Goal: Information Seeking & Learning: Learn about a topic

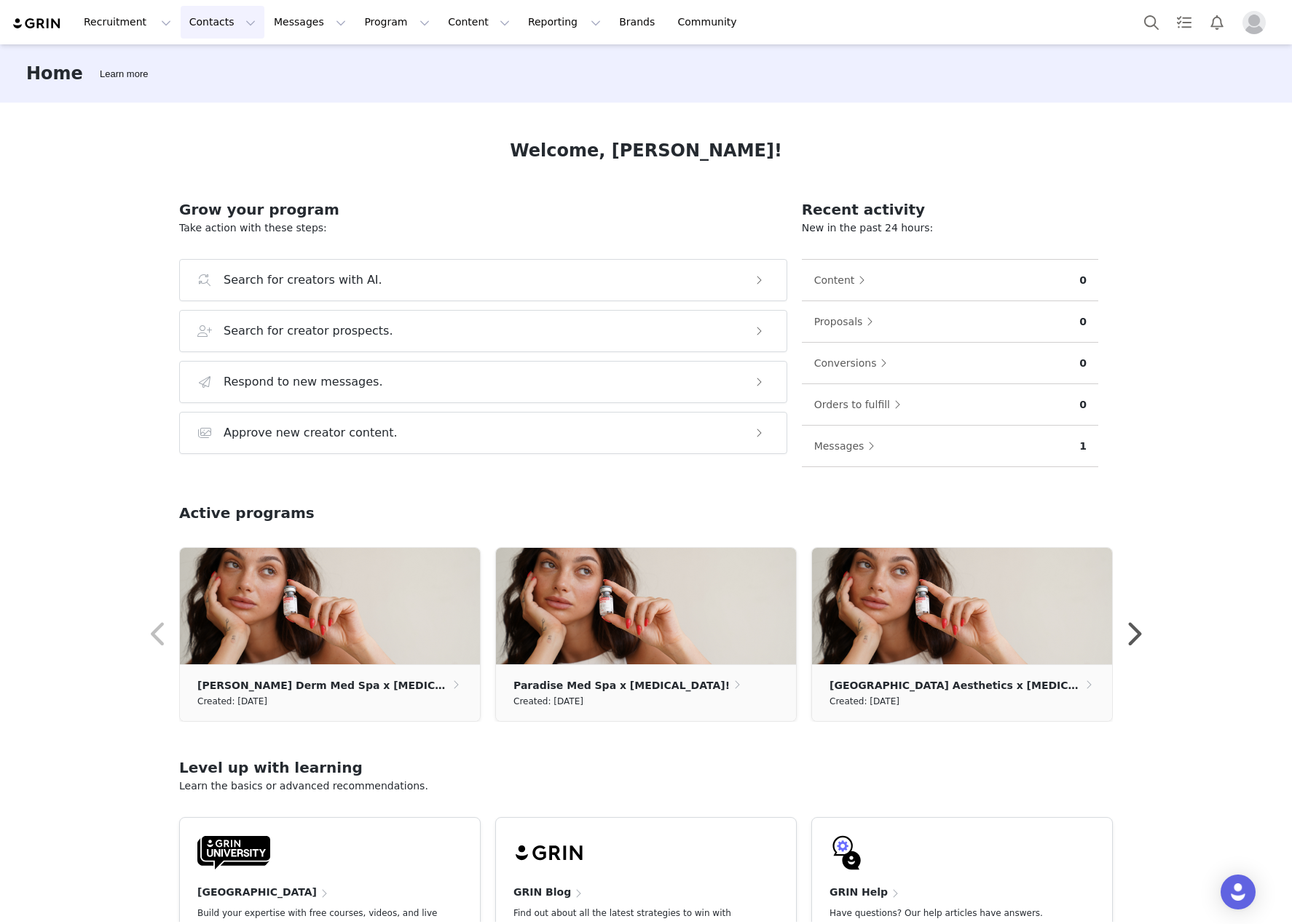
click at [229, 28] on button "Contacts Contacts" at bounding box center [222, 22] width 84 height 33
click at [449, 693] on span at bounding box center [455, 685] width 14 height 17
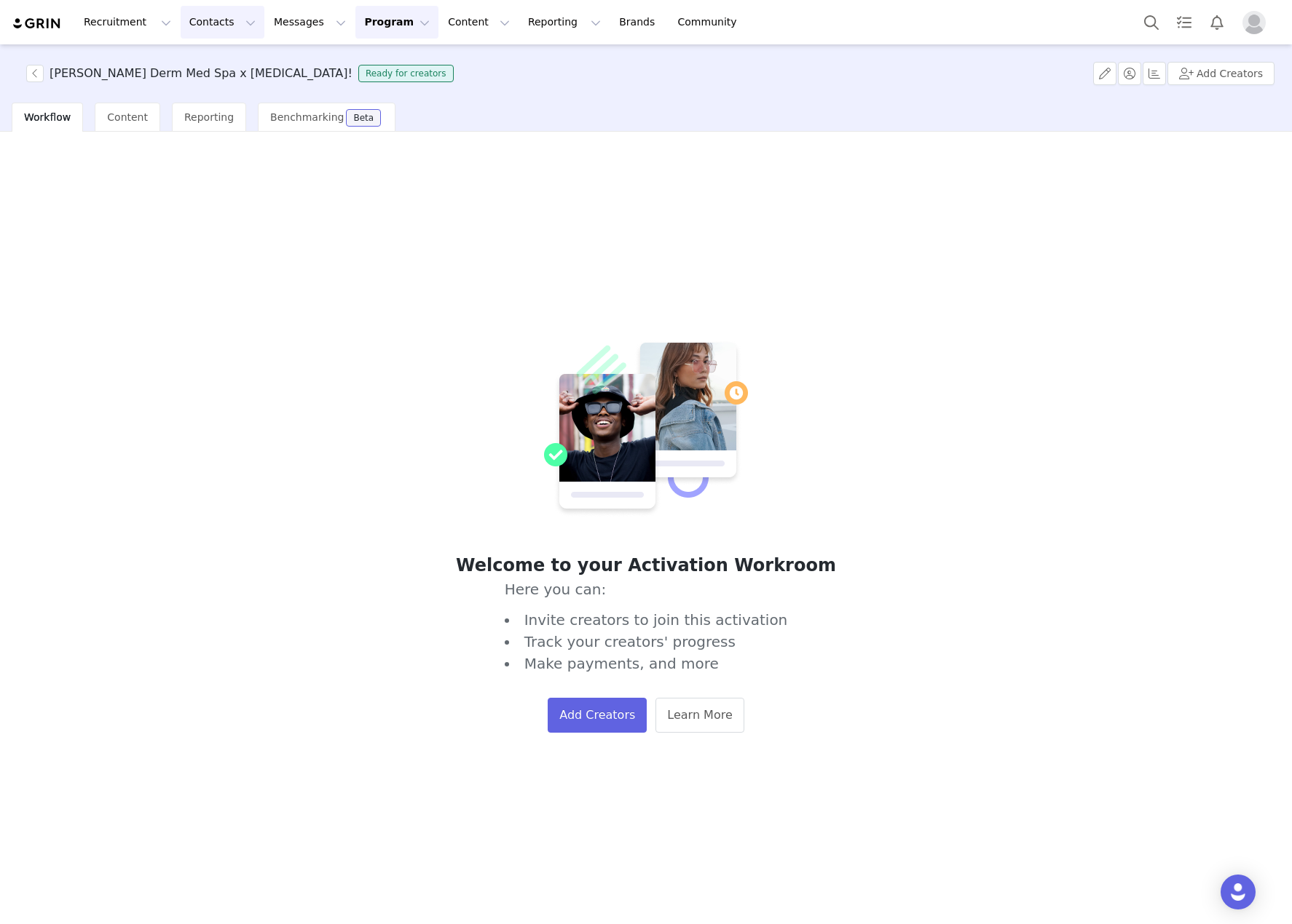
click at [226, 21] on button "Contacts Contacts" at bounding box center [222, 22] width 84 height 33
click at [198, 92] on p "Prospects" at bounding box center [202, 92] width 48 height 15
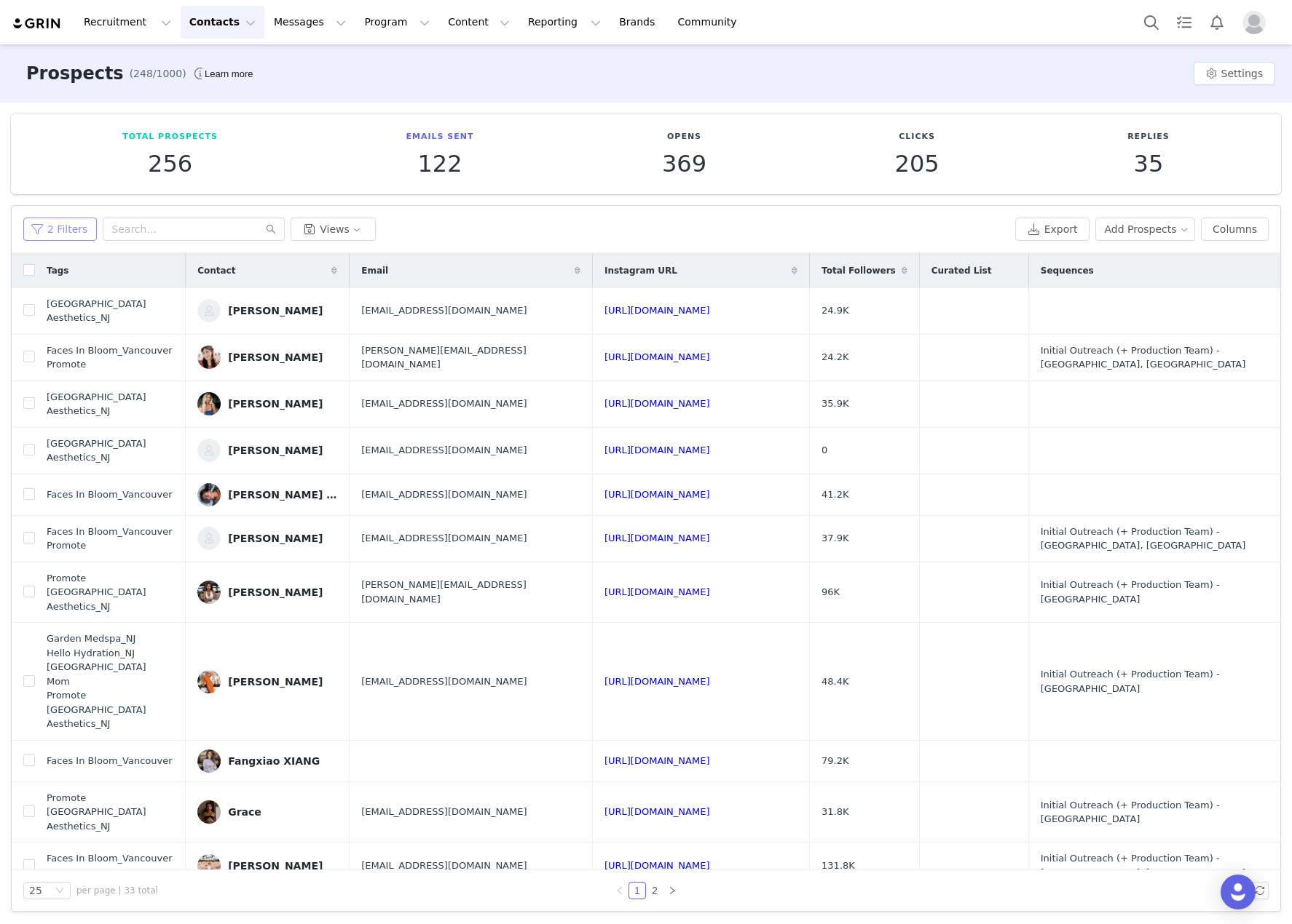
click at [68, 229] on button "2 Filters" at bounding box center [60, 229] width 74 height 23
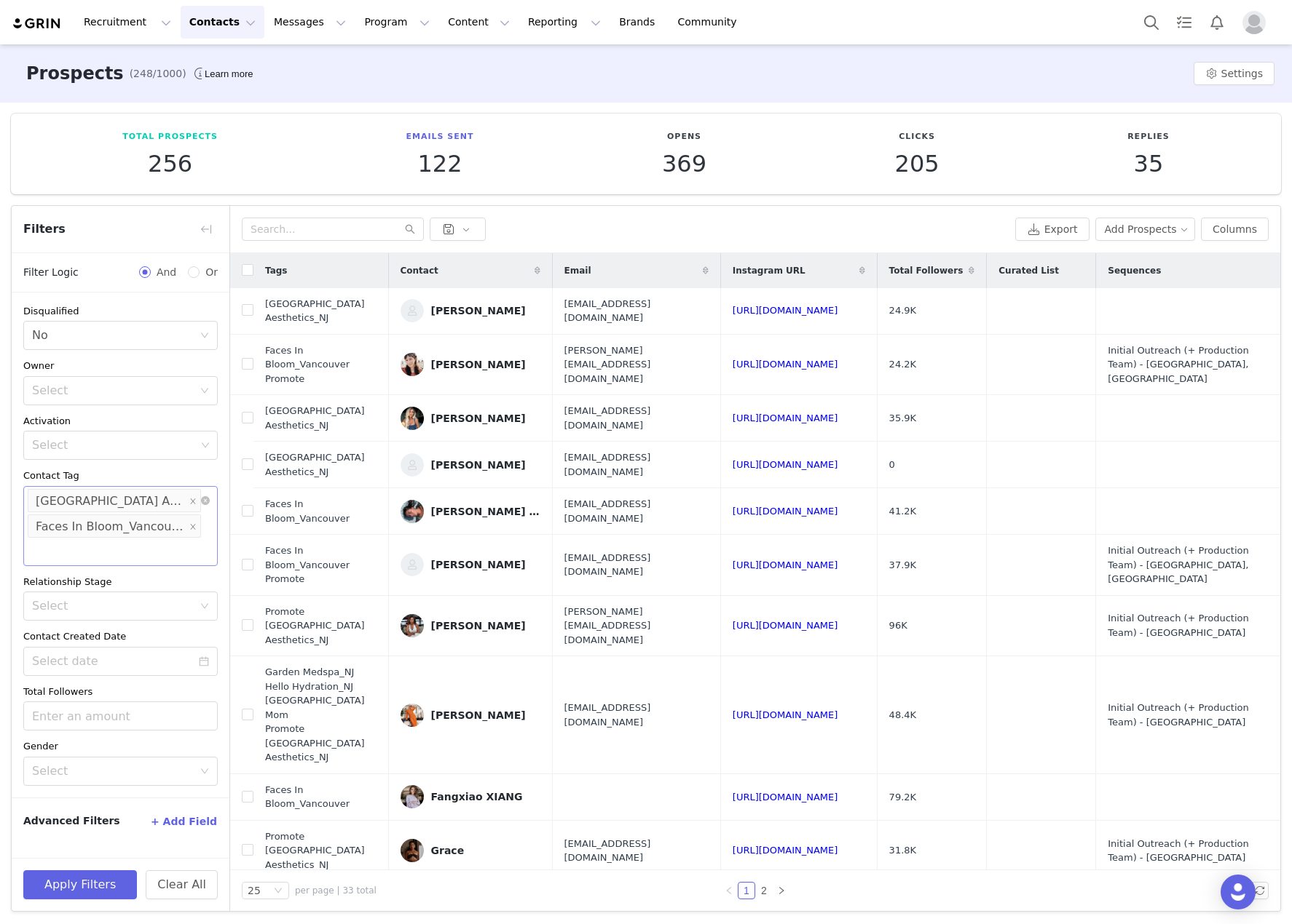
drag, startPoint x: 204, startPoint y: 495, endPoint x: 203, endPoint y: 508, distance: 13.0
click at [204, 495] on div "Select [GEOGRAPHIC_DATA] Aesthetics_NJ Faces In Bloom_Vancouver" at bounding box center [120, 526] width 195 height 80
click at [203, 498] on icon "icon: close-circle" at bounding box center [205, 501] width 9 height 9
click at [142, 507] on div "Select" at bounding box center [114, 501] width 164 height 14
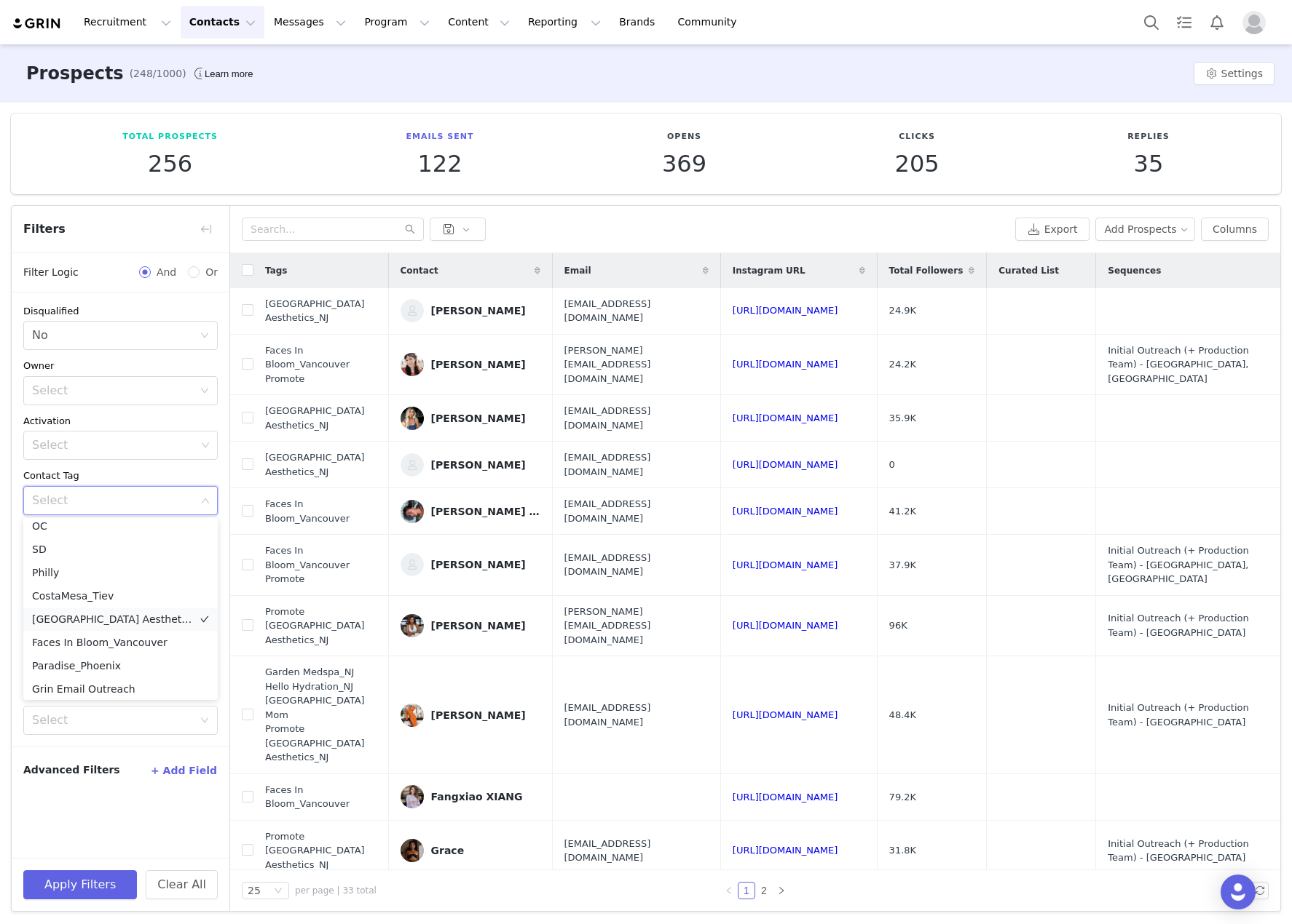
scroll to position [453, 0]
click at [99, 685] on li "DilworthDerm_NC" at bounding box center [120, 685] width 195 height 23
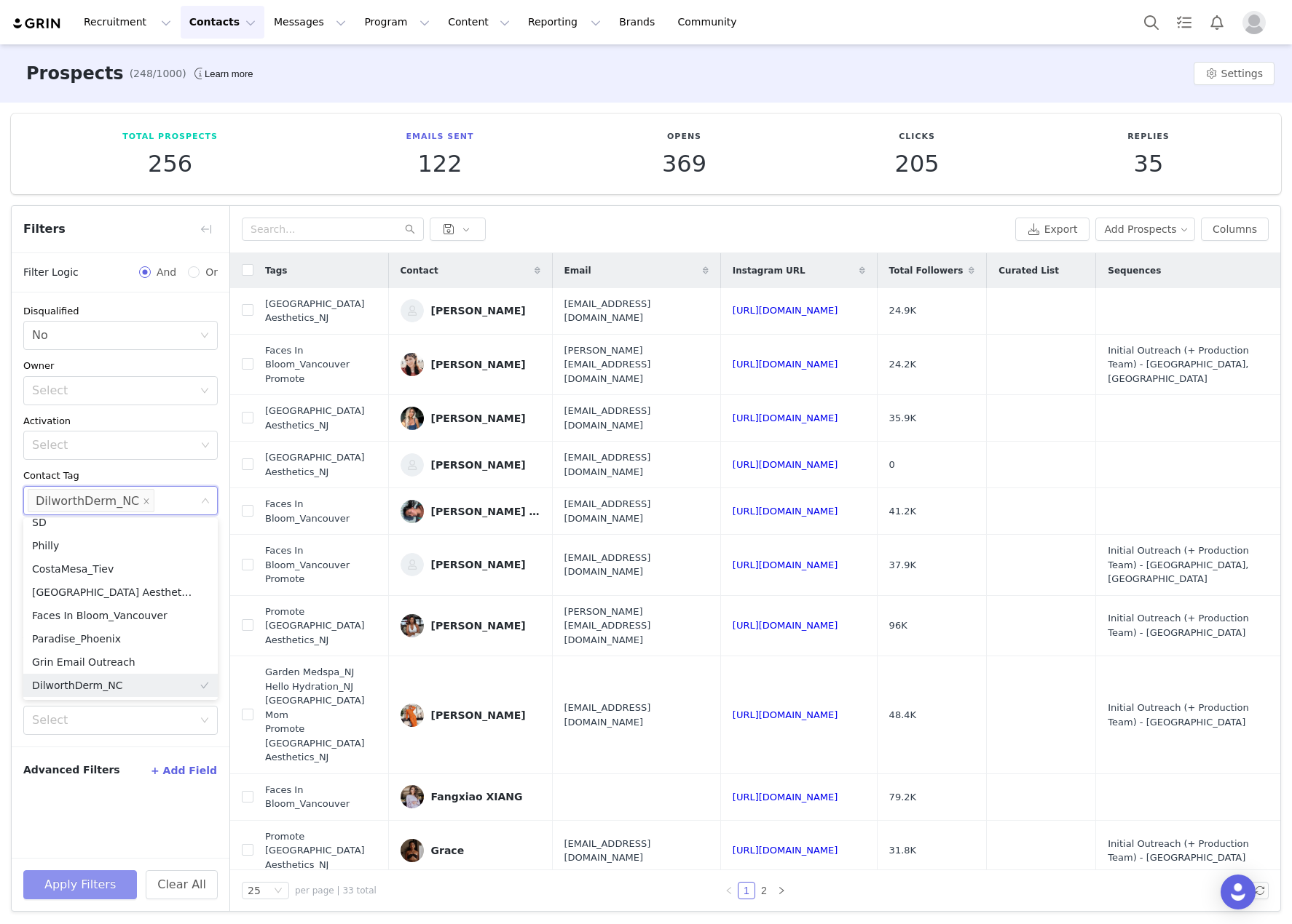
click at [57, 885] on button "Apply Filters" at bounding box center [80, 885] width 114 height 29
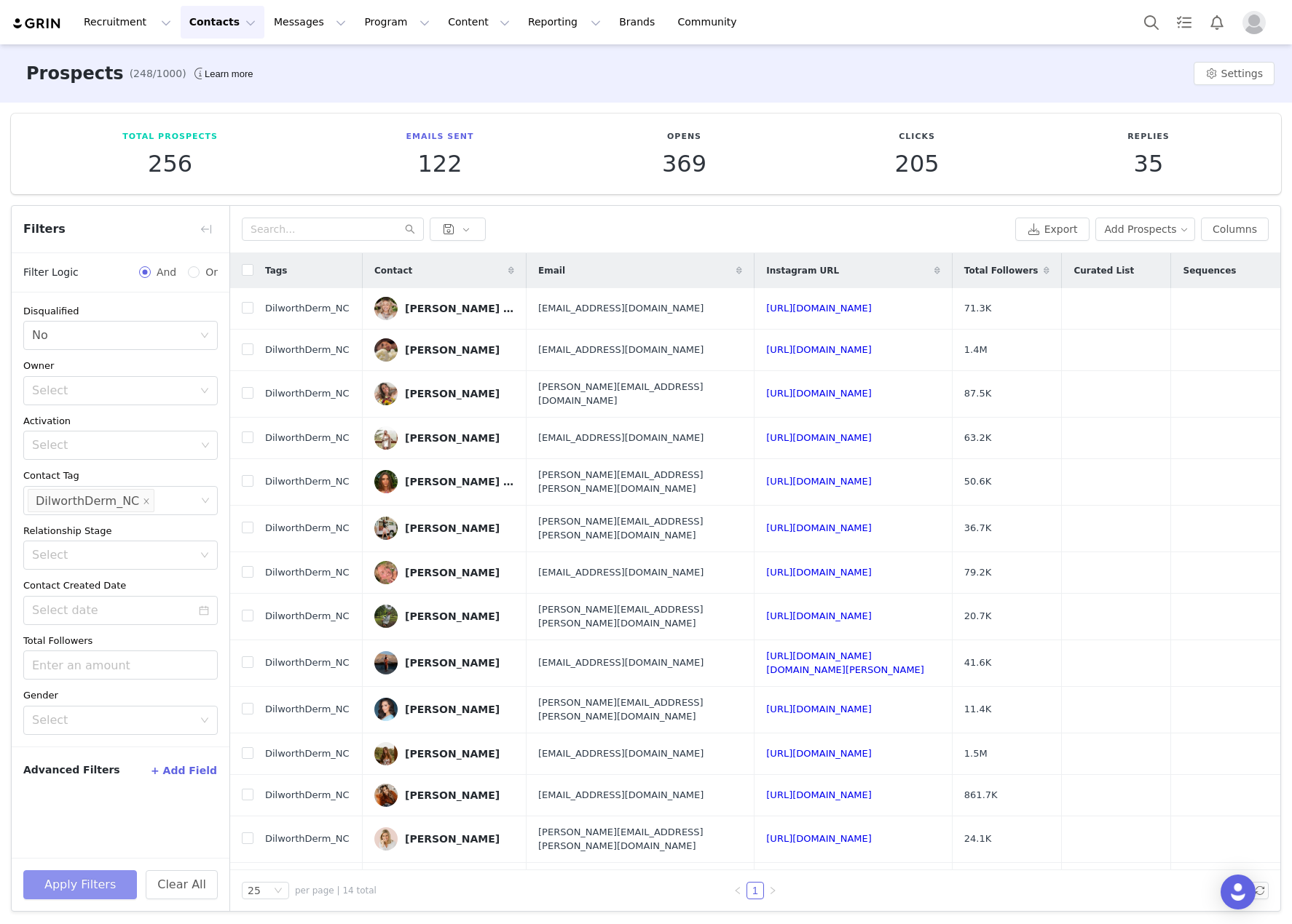
scroll to position [0, 0]
drag, startPoint x: 205, startPoint y: 498, endPoint x: 193, endPoint y: 501, distance: 12.4
click at [205, 498] on icon "icon: close-circle" at bounding box center [205, 501] width 9 height 9
click at [133, 504] on div "Select" at bounding box center [114, 501] width 164 height 14
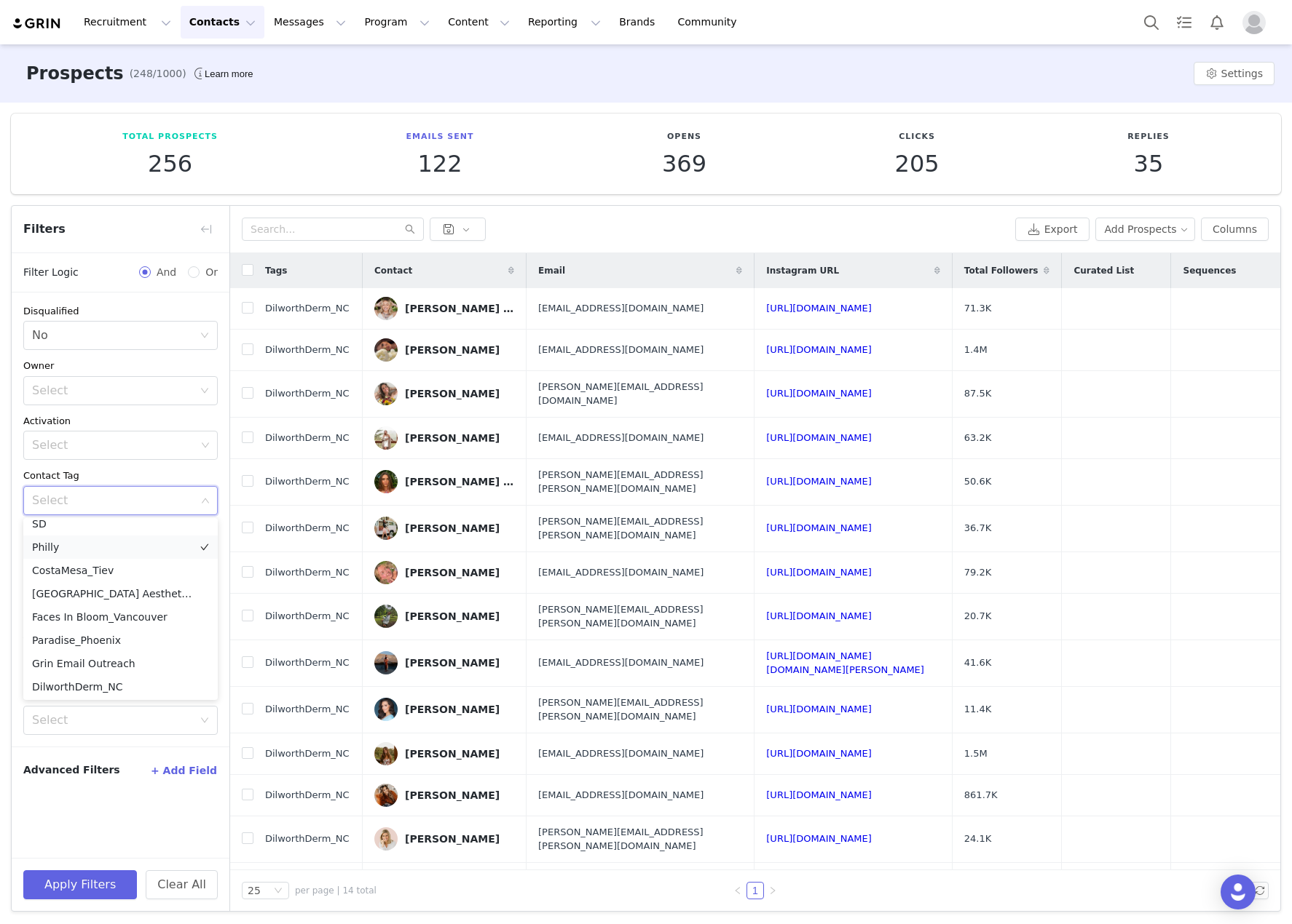
scroll to position [453, 0]
click at [79, 642] on li "Paradise_Phoenix" at bounding box center [120, 638] width 195 height 23
click at [77, 876] on button "Apply Filters" at bounding box center [80, 885] width 114 height 29
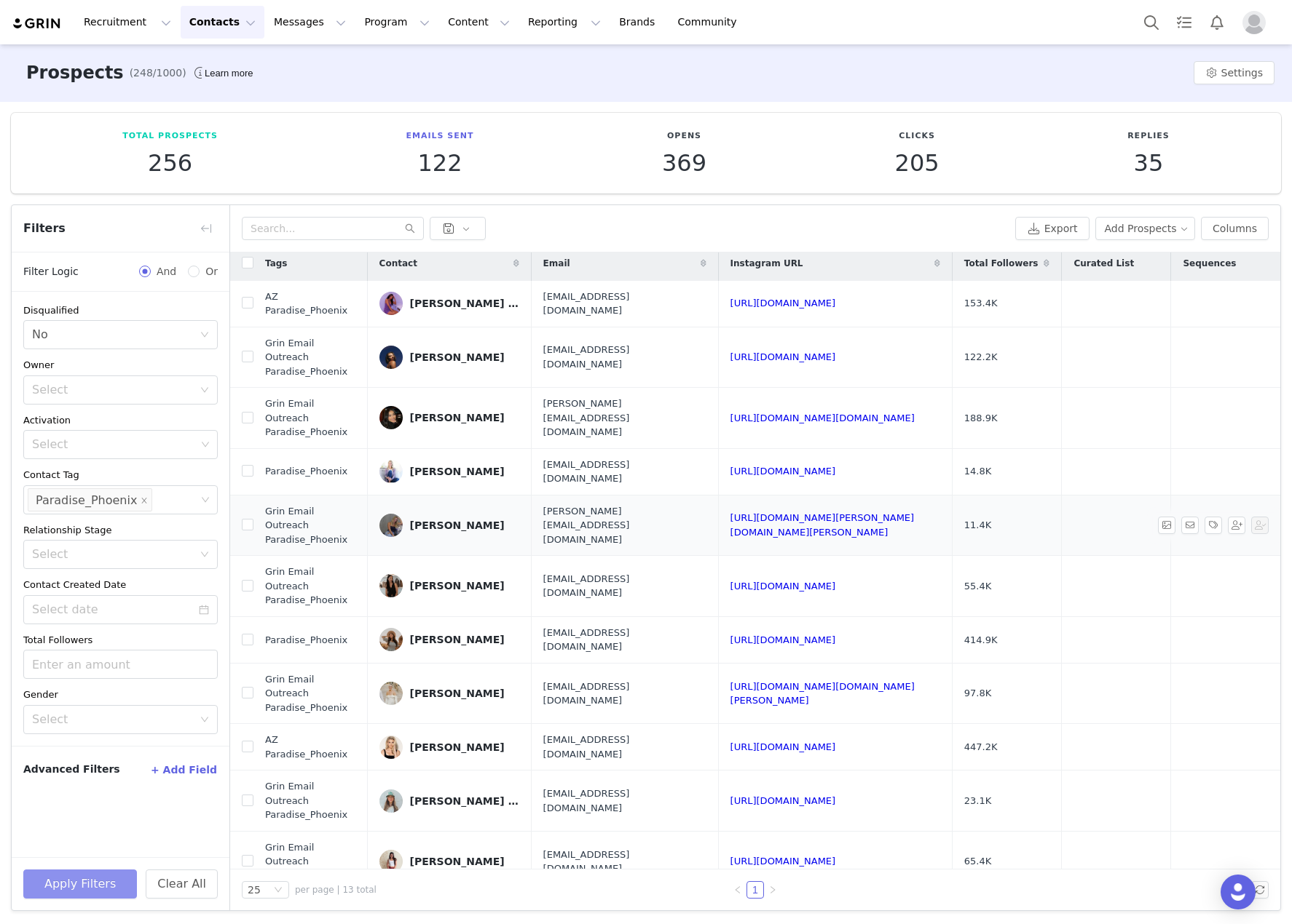
scroll to position [8, 0]
click at [206, 506] on div "Select Paradise_Phoenix" at bounding box center [120, 500] width 195 height 29
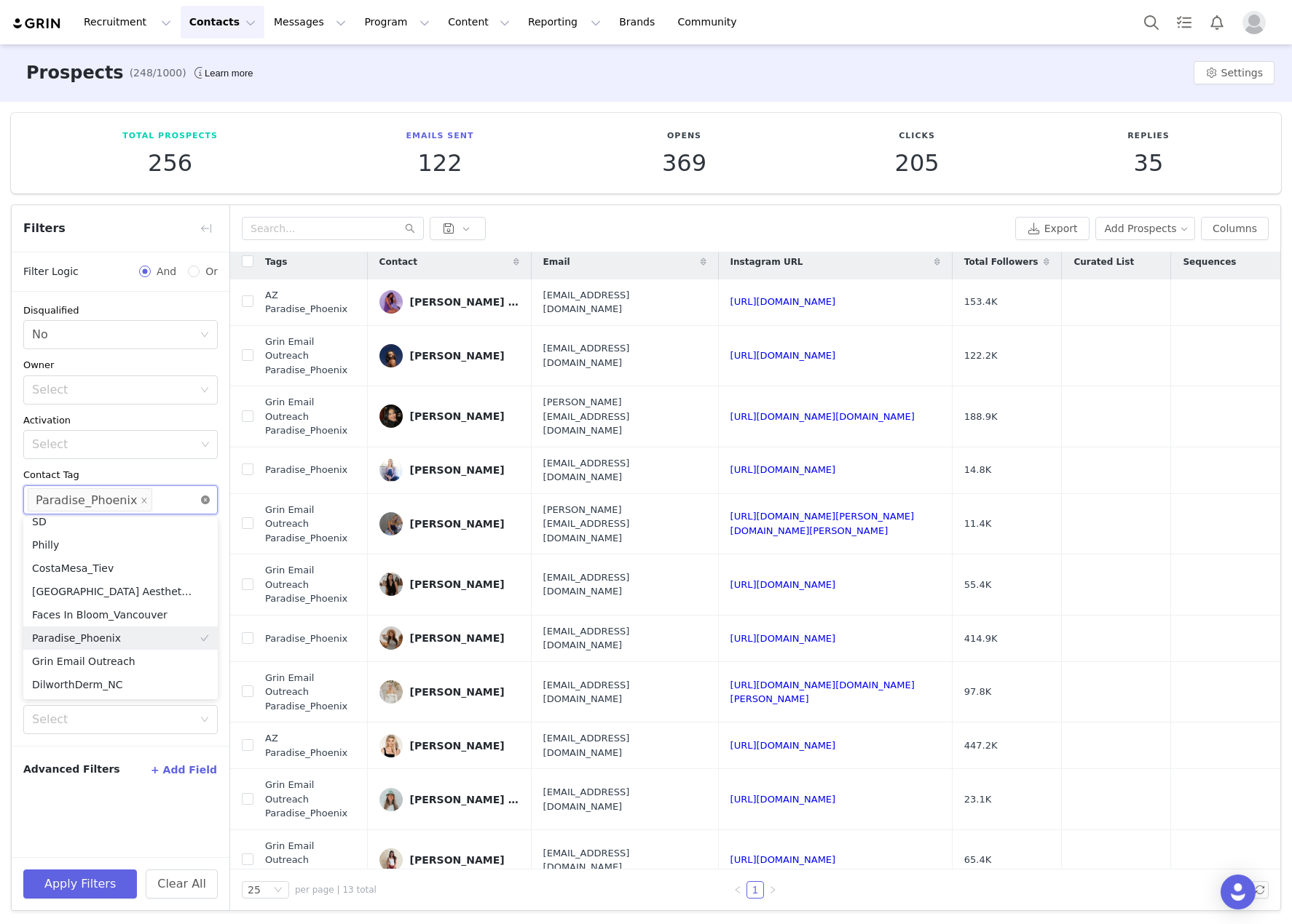
click at [205, 499] on icon "icon: close-circle" at bounding box center [205, 500] width 9 height 9
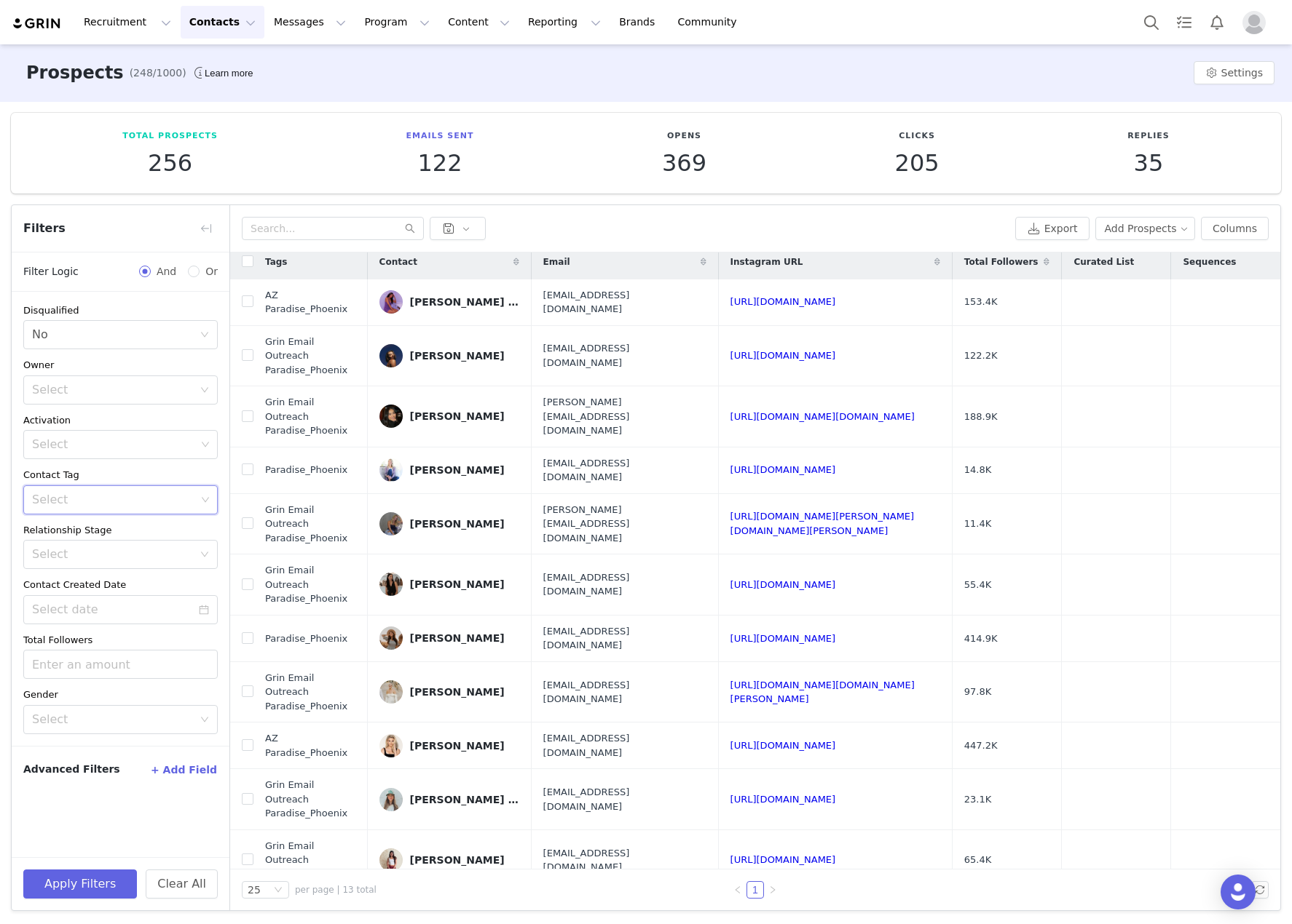
click at [101, 509] on div "Select" at bounding box center [115, 500] width 175 height 28
click at [91, 685] on li "DilworthDerm_NC" at bounding box center [120, 688] width 195 height 23
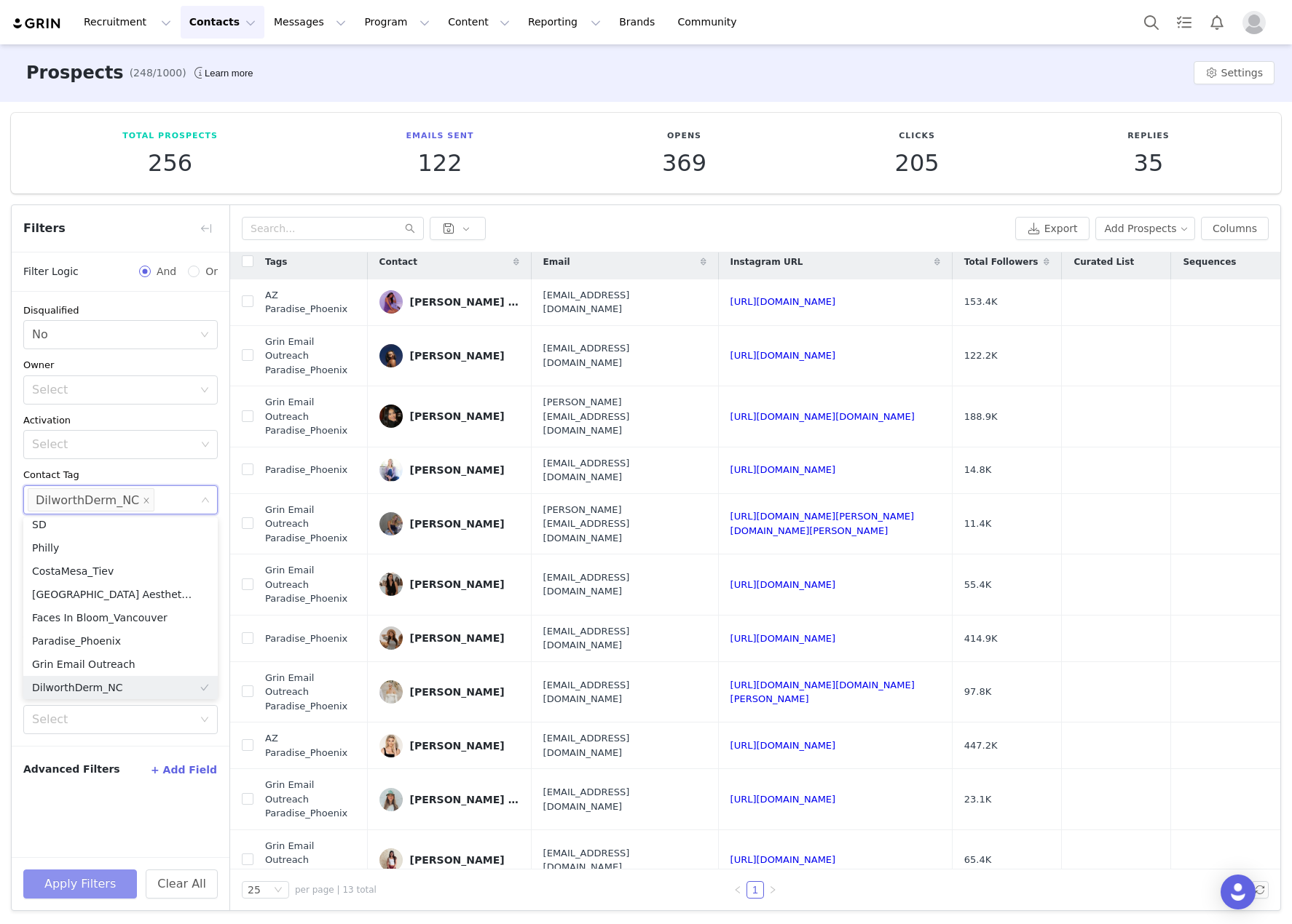
click at [70, 896] on button "Apply Filters" at bounding box center [80, 884] width 114 height 29
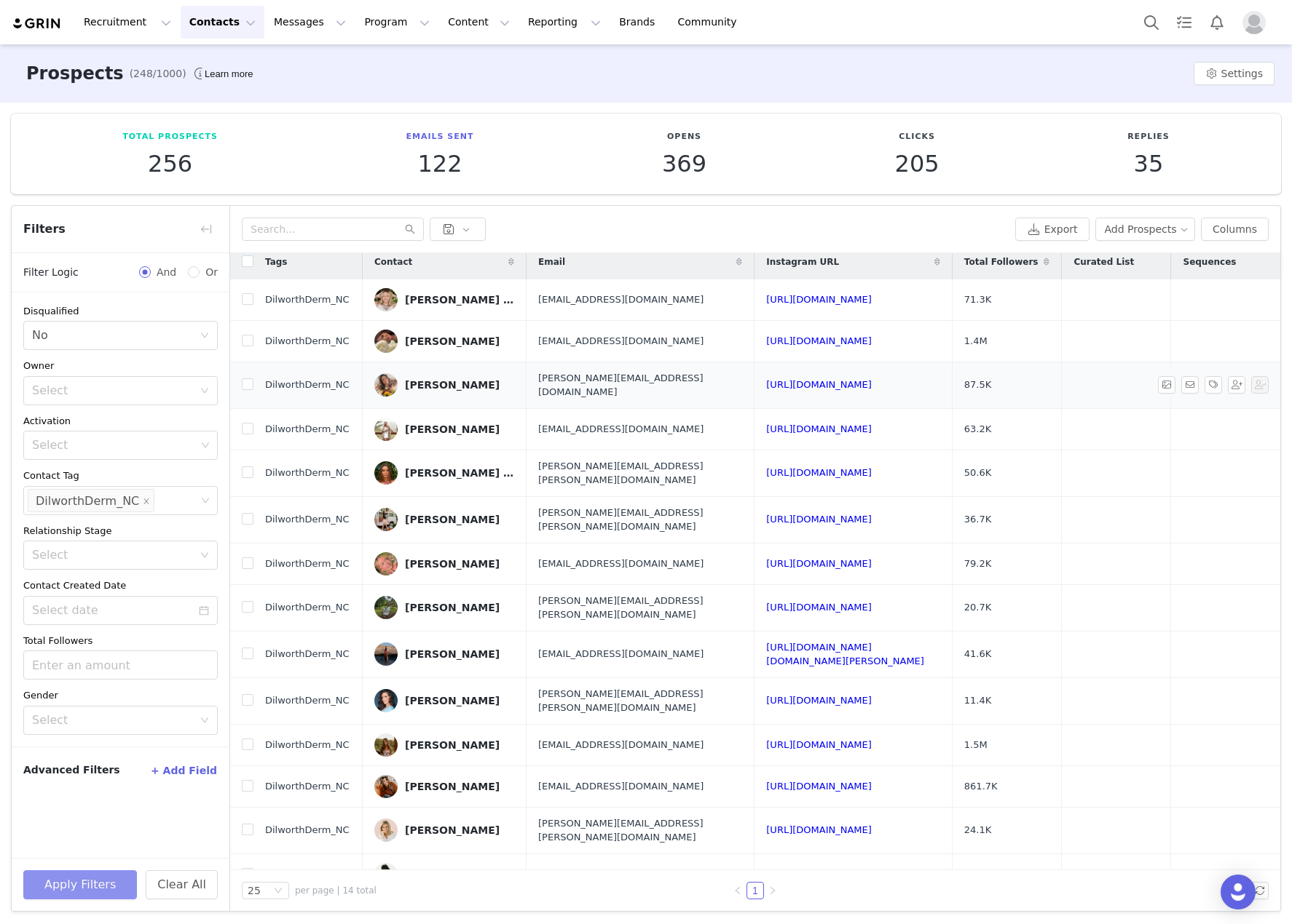
scroll to position [9, 0]
click at [841, 295] on link "[URL][DOMAIN_NAME]" at bounding box center [818, 298] width 105 height 11
click at [73, 878] on button "Apply Filters" at bounding box center [80, 885] width 114 height 29
click at [444, 824] on div "[PERSON_NAME]" at bounding box center [452, 829] width 95 height 11
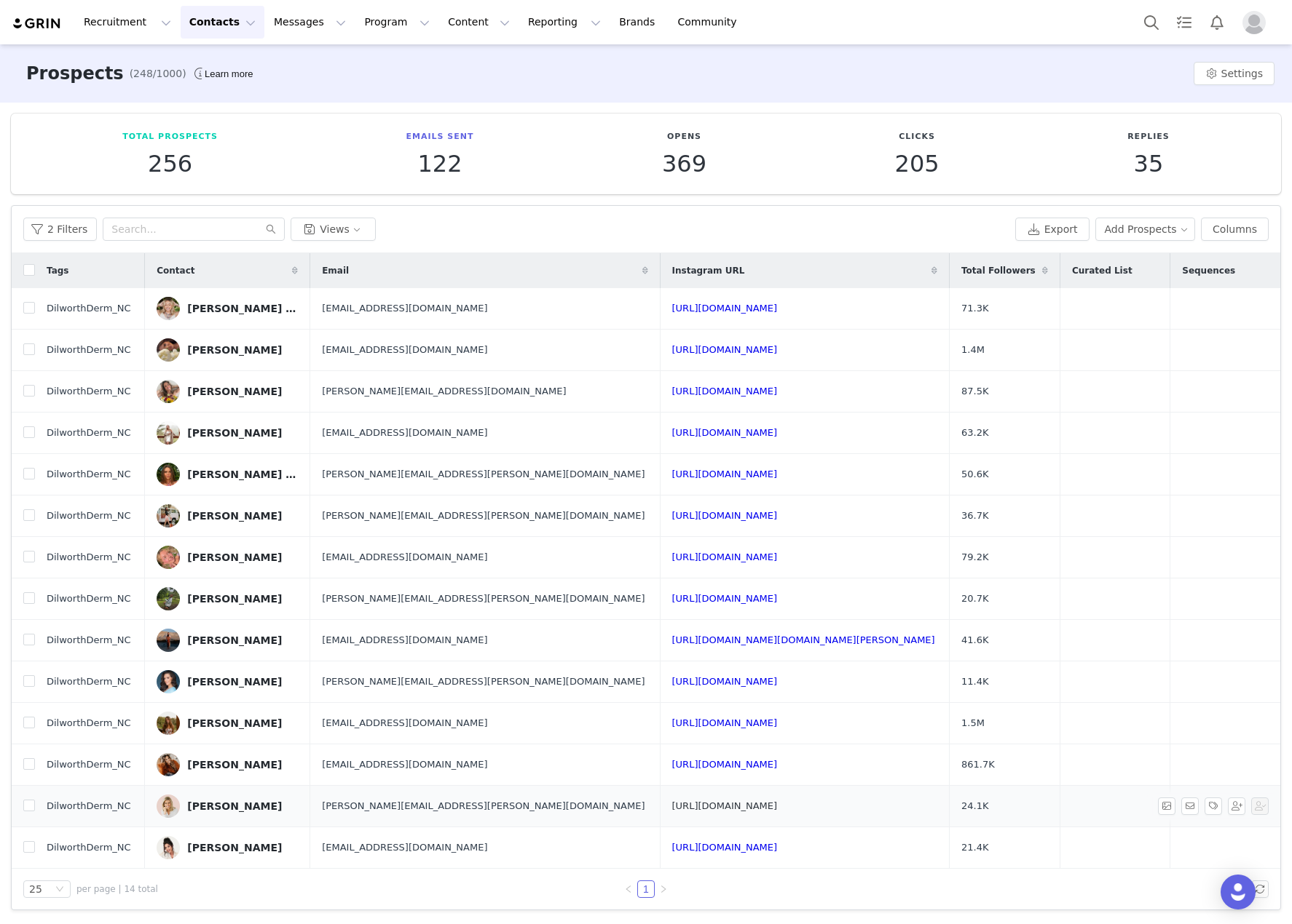
click at [716, 807] on link "[URL][DOMAIN_NAME]" at bounding box center [724, 806] width 105 height 11
click at [672, 431] on link "[URL][DOMAIN_NAME]" at bounding box center [724, 432] width 105 height 11
click at [672, 350] on link "[URL][DOMAIN_NAME]" at bounding box center [724, 350] width 105 height 11
